Goal: Task Accomplishment & Management: Manage account settings

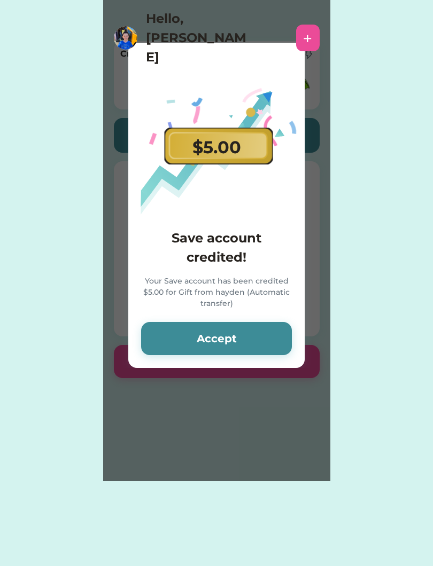
click at [260, 336] on button "Accept" at bounding box center [216, 338] width 151 height 33
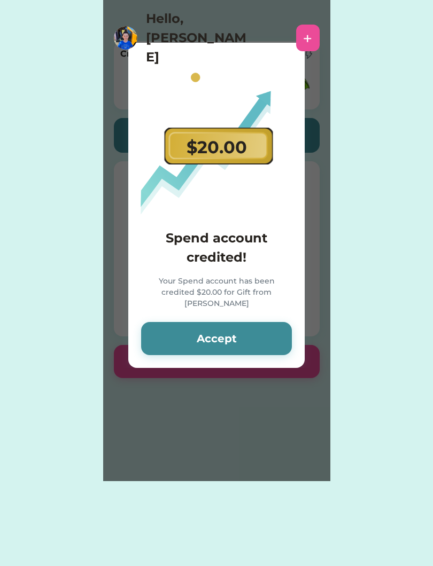
click at [242, 341] on button "Accept" at bounding box center [216, 338] width 151 height 33
